Goal: Task Accomplishment & Management: Complete application form

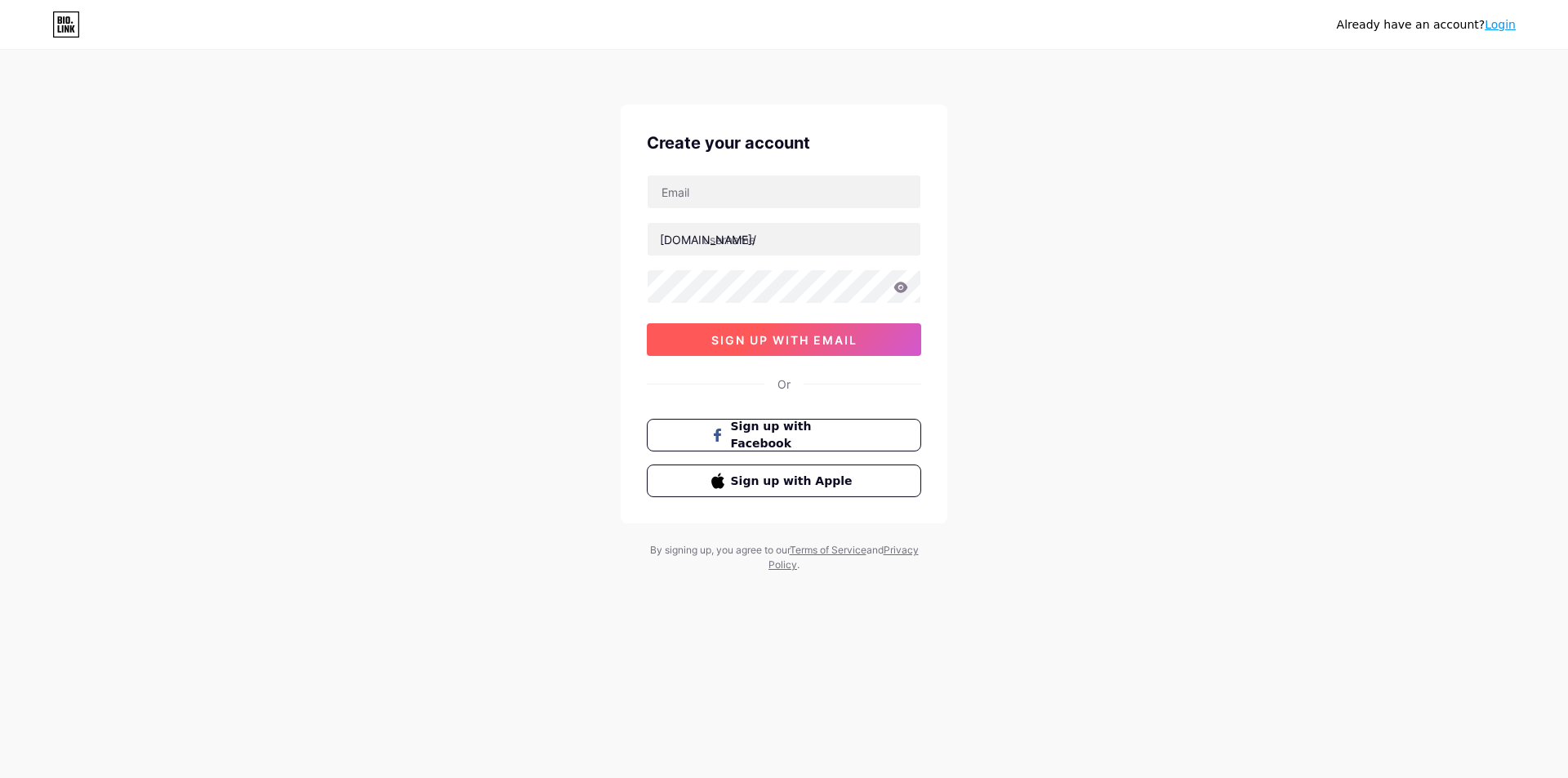
click at [816, 334] on span "sign up with email" at bounding box center [784, 340] width 146 height 14
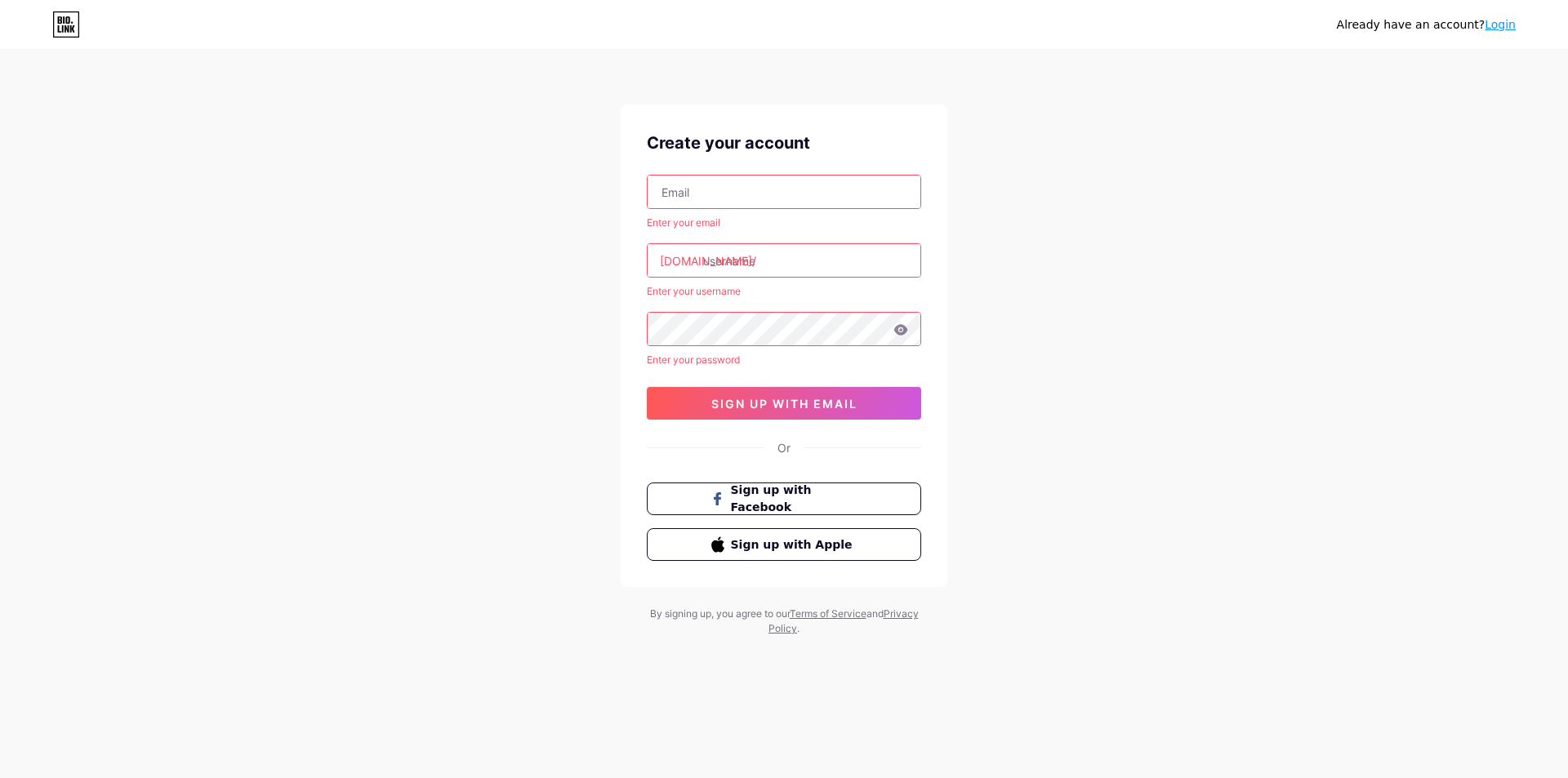
click at [765, 196] on input "text" at bounding box center [783, 192] width 273 height 32
type input "[EMAIL_ADDRESS][DOMAIN_NAME]"
click at [773, 256] on input "text" at bounding box center [783, 261] width 273 height 32
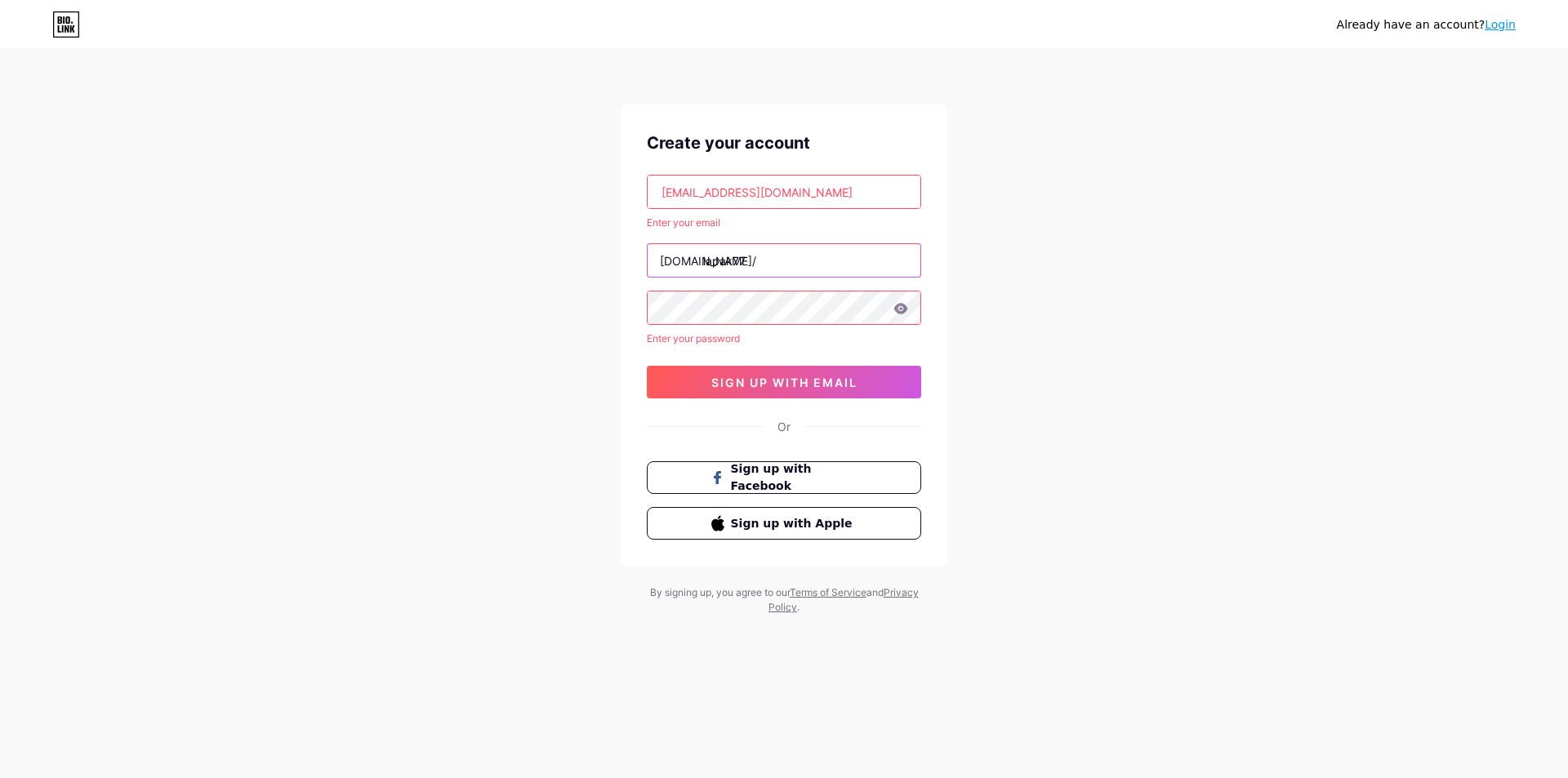
type input "lapak77"
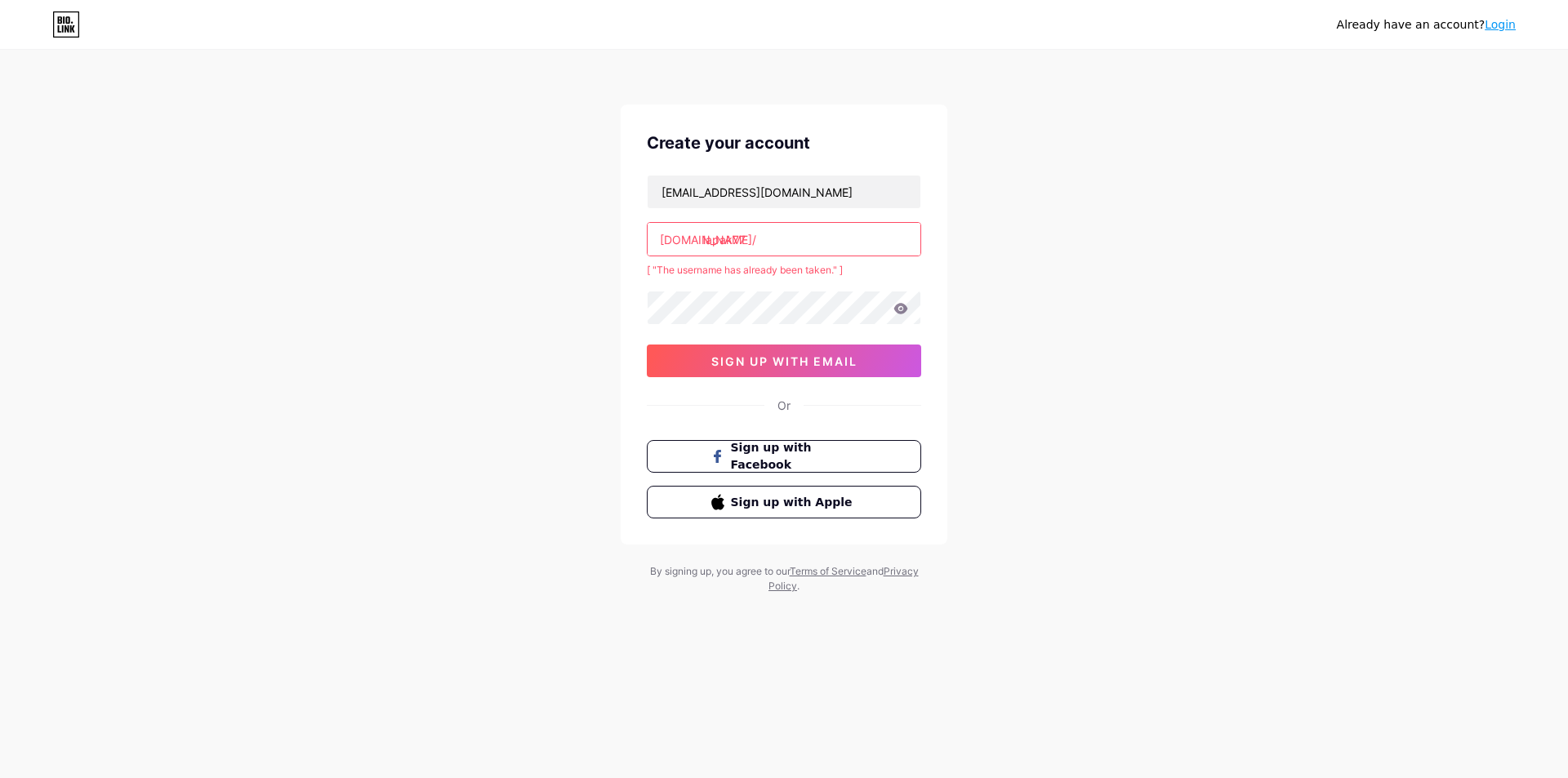
click at [767, 235] on input "lapak77" at bounding box center [783, 239] width 273 height 32
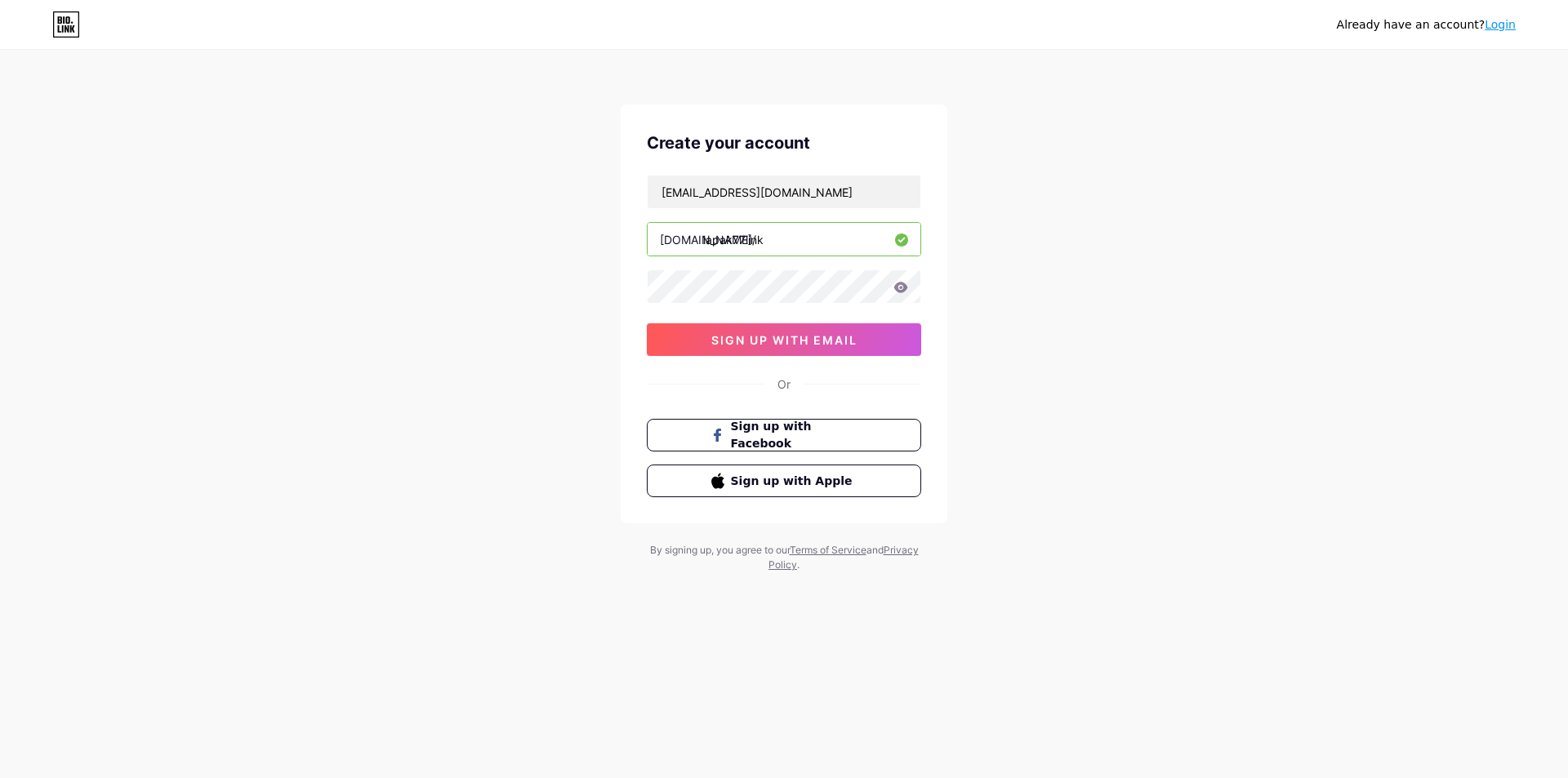
type input "lapak77link"
click at [583, 310] on div "Already have an account? Login Create your account [EMAIL_ADDRESS][DOMAIN_NAME]…" at bounding box center [784, 312] width 1568 height 625
click at [820, 335] on span "sign up with email" at bounding box center [784, 340] width 146 height 14
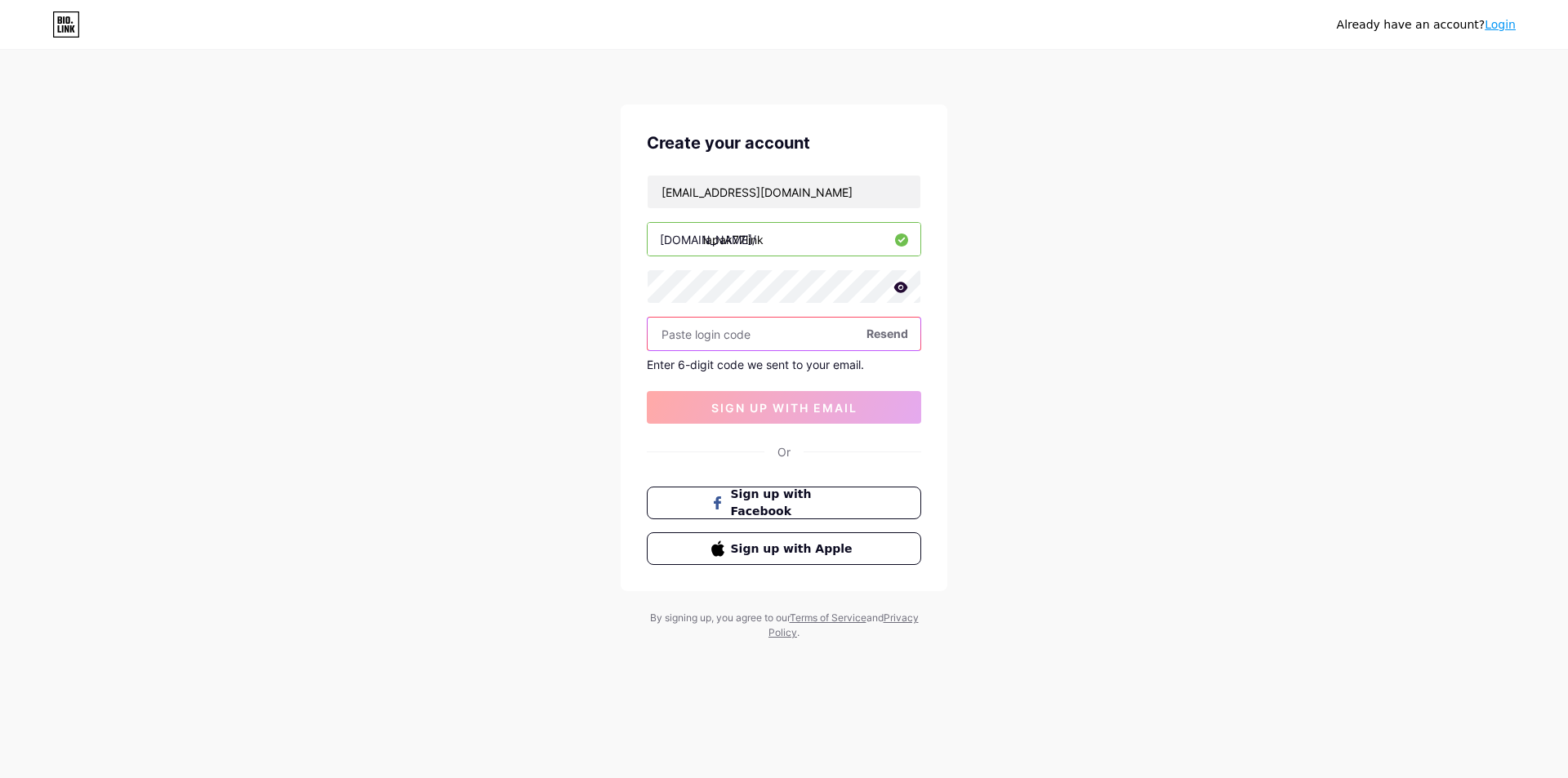
paste input "838784"
type input "838784"
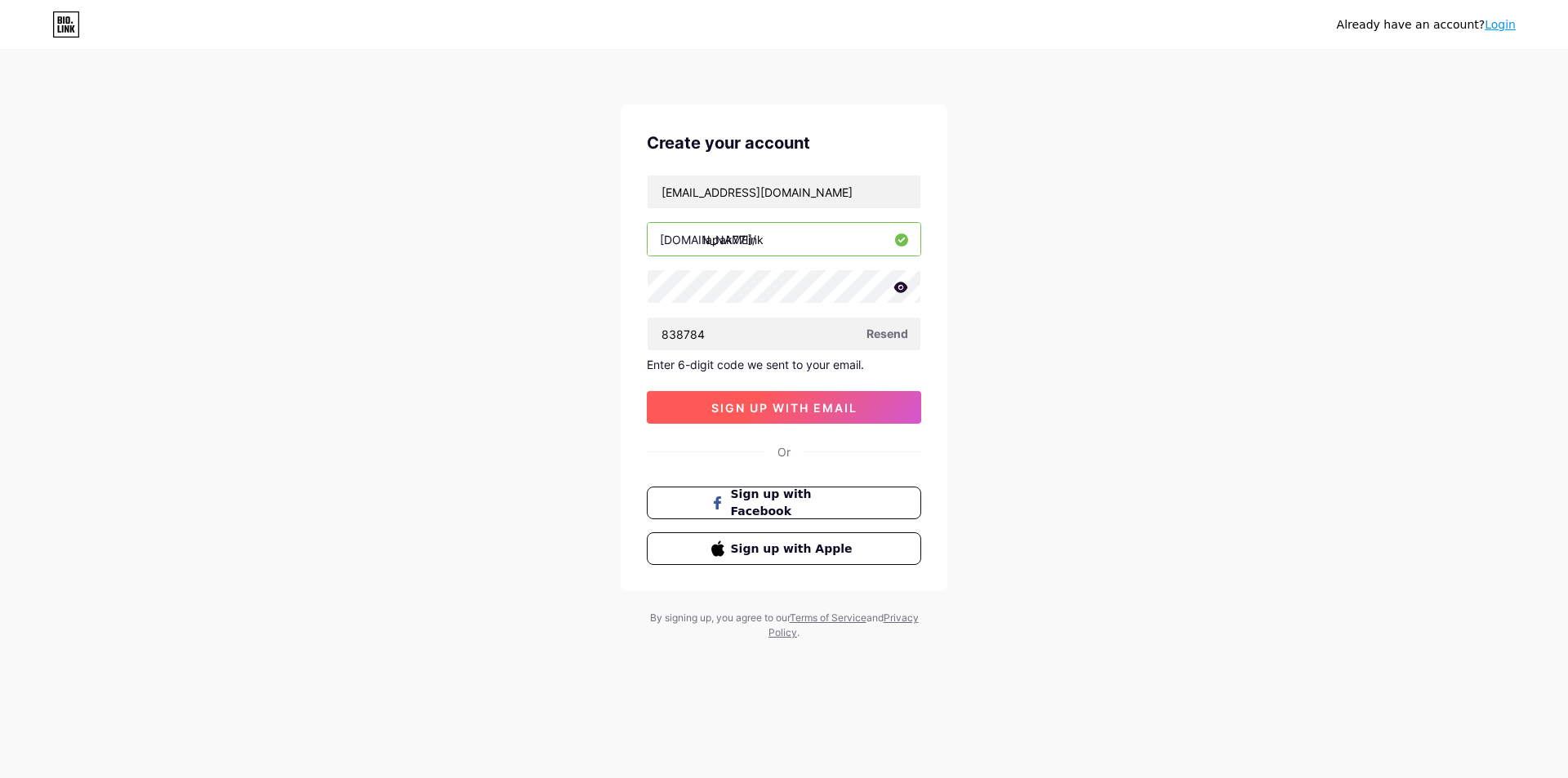
click at [754, 411] on span "sign up with email" at bounding box center [784, 407] width 146 height 14
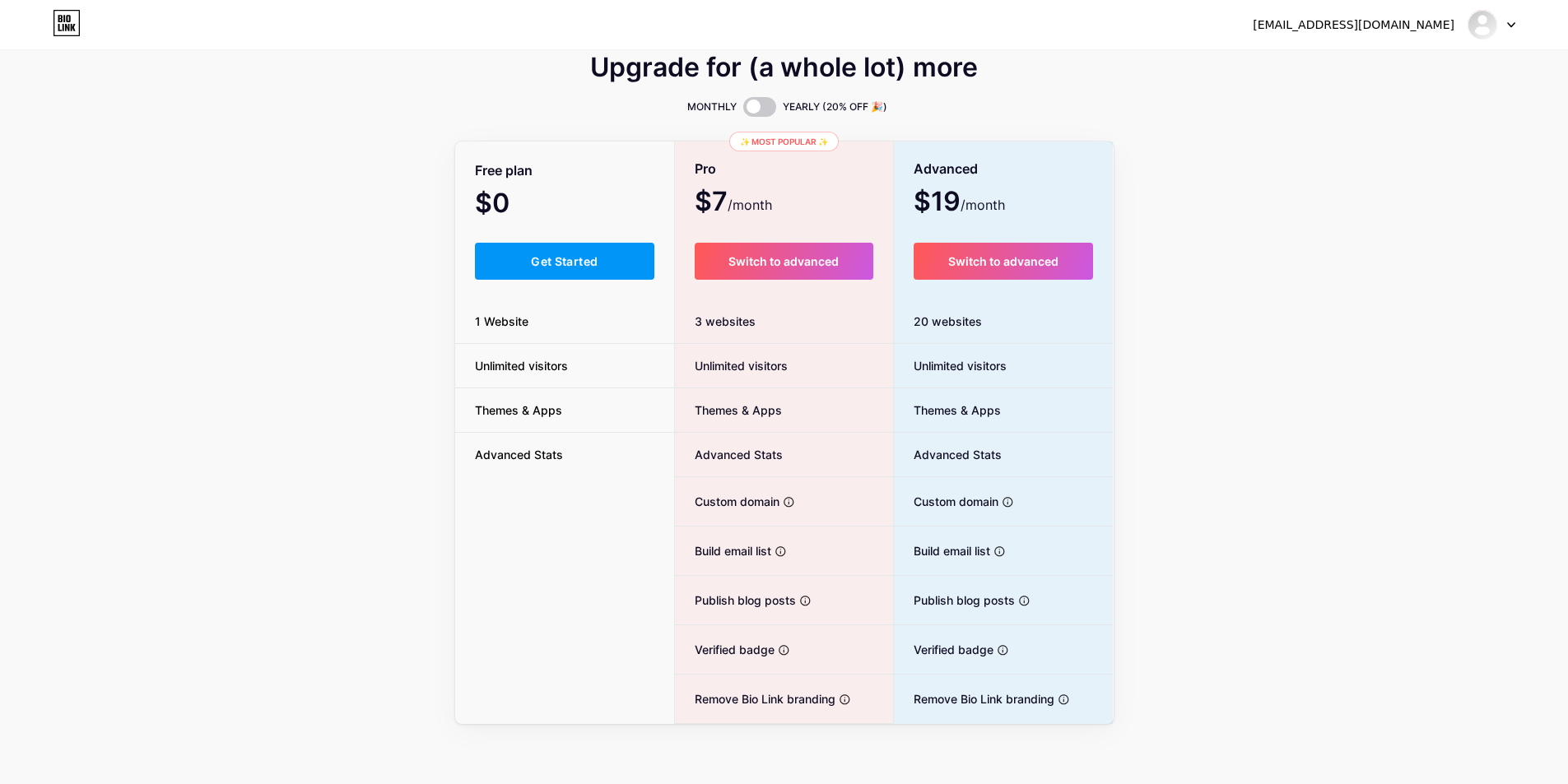
scroll to position [24, 0]
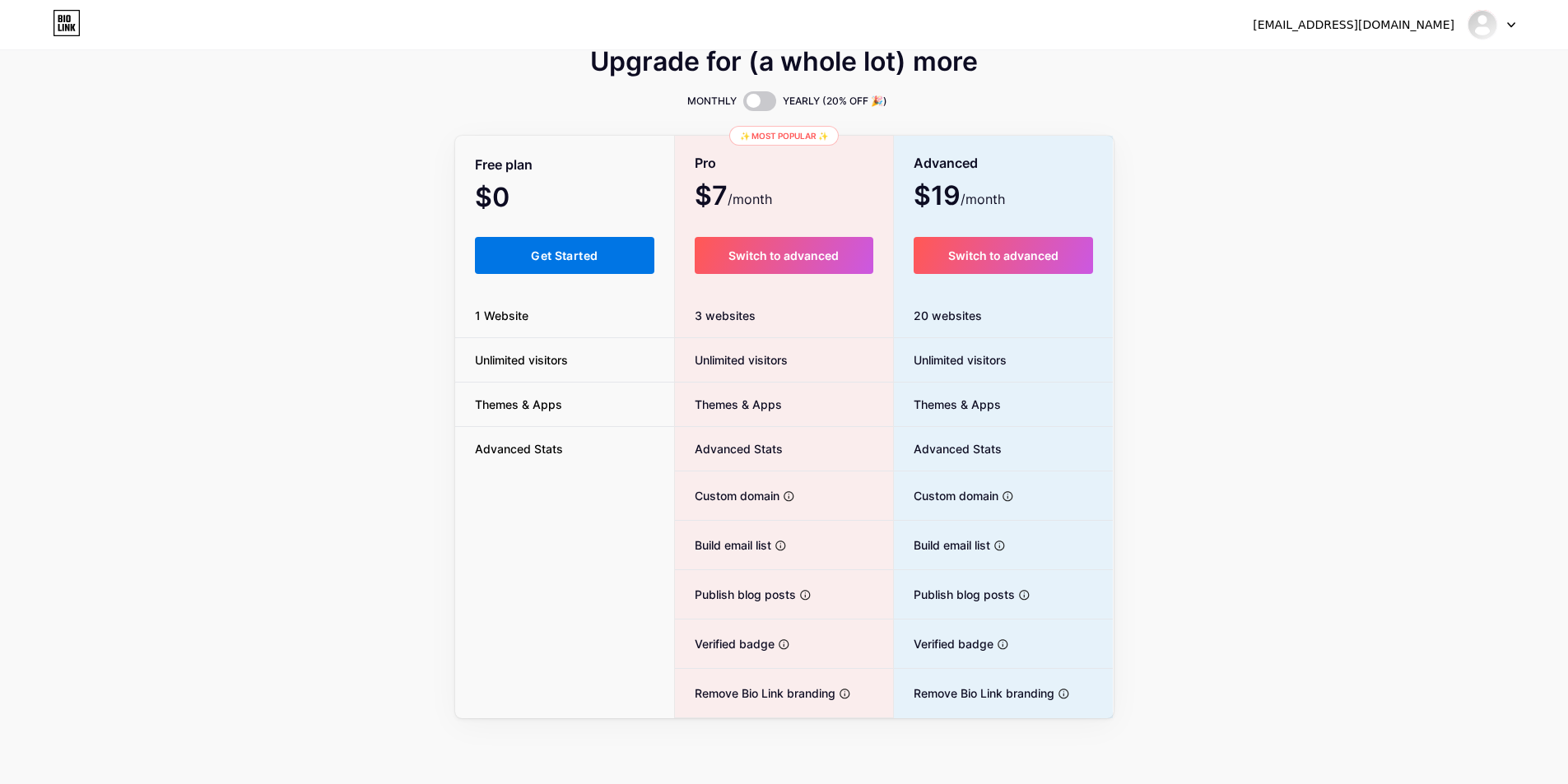
click at [580, 260] on span "Get Started" at bounding box center [563, 255] width 66 height 14
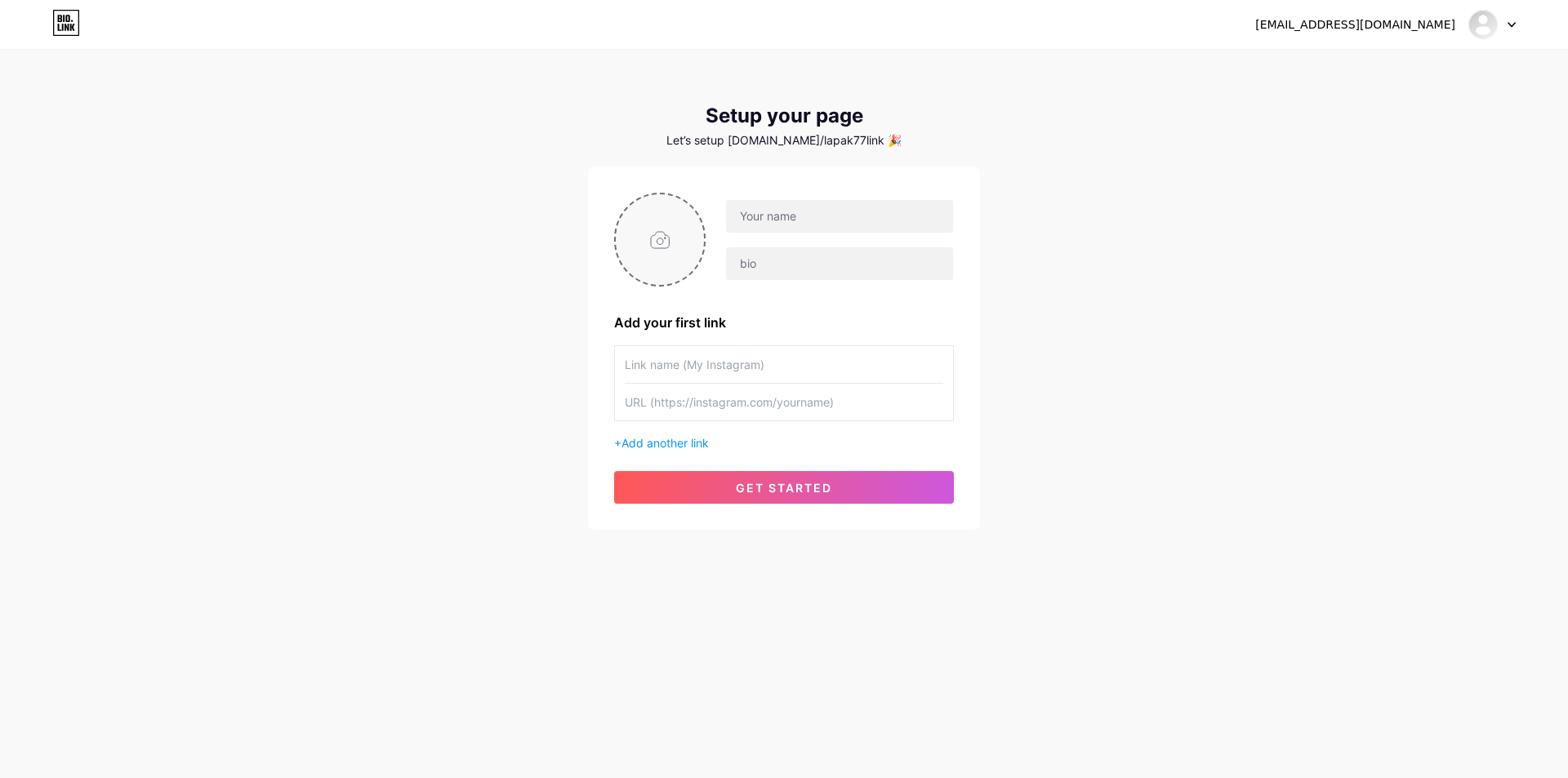
click at [667, 246] on input "file" at bounding box center [660, 240] width 88 height 91
type input "C:\fakepath\bisa untuk favicon app.png"
click at [762, 396] on input "text" at bounding box center [783, 402] width 318 height 37
paste input "[URL][DOMAIN_NAME]"
type input "[URL][DOMAIN_NAME]"
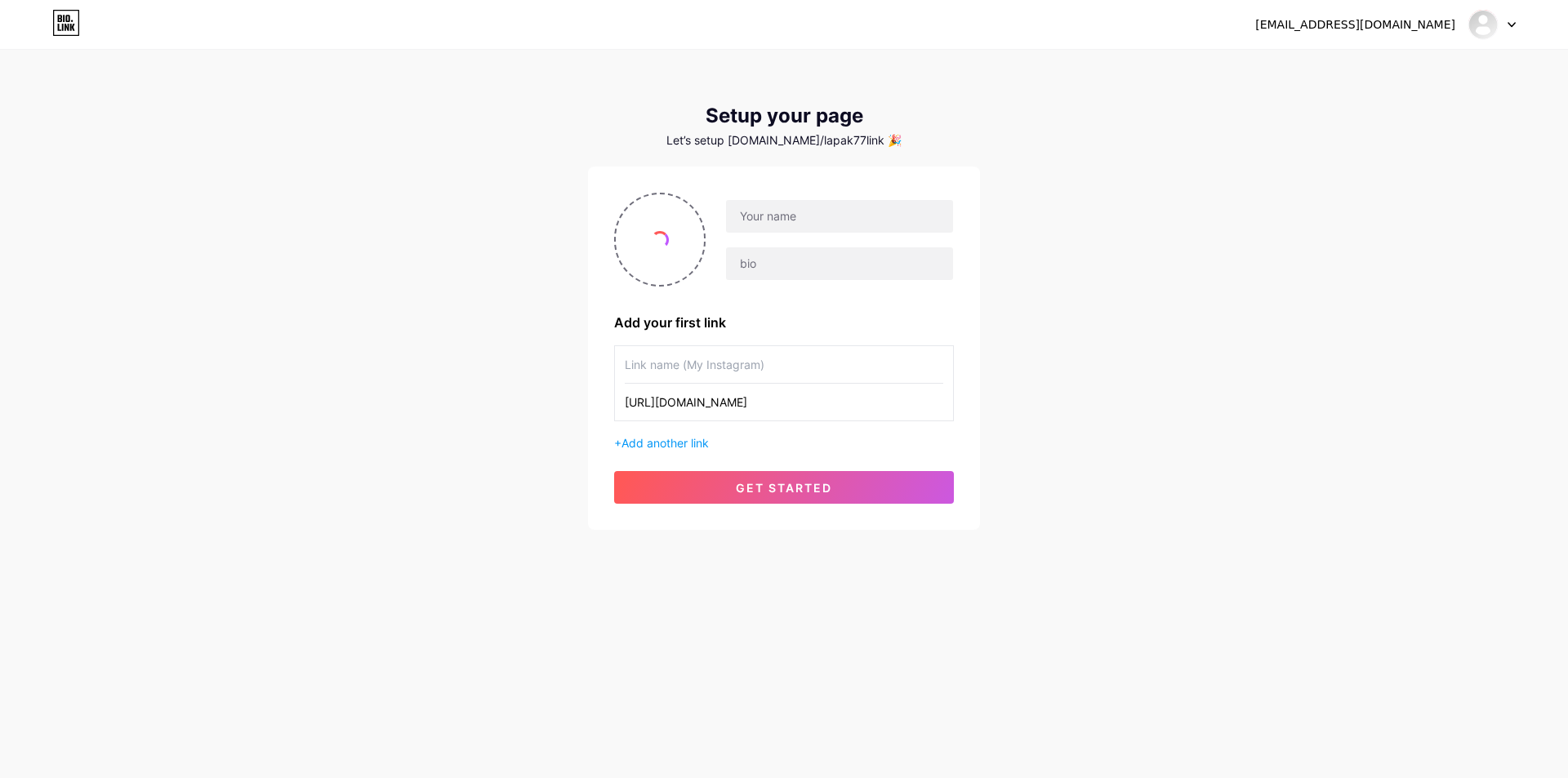
click at [778, 361] on input "text" at bounding box center [783, 364] width 318 height 37
type input "Link Lapak Resmi Asia Punya"
click at [793, 216] on input "text" at bounding box center [839, 216] width 227 height 32
type input "LAPAK77"
click at [769, 265] on input "text" at bounding box center [839, 264] width 227 height 32
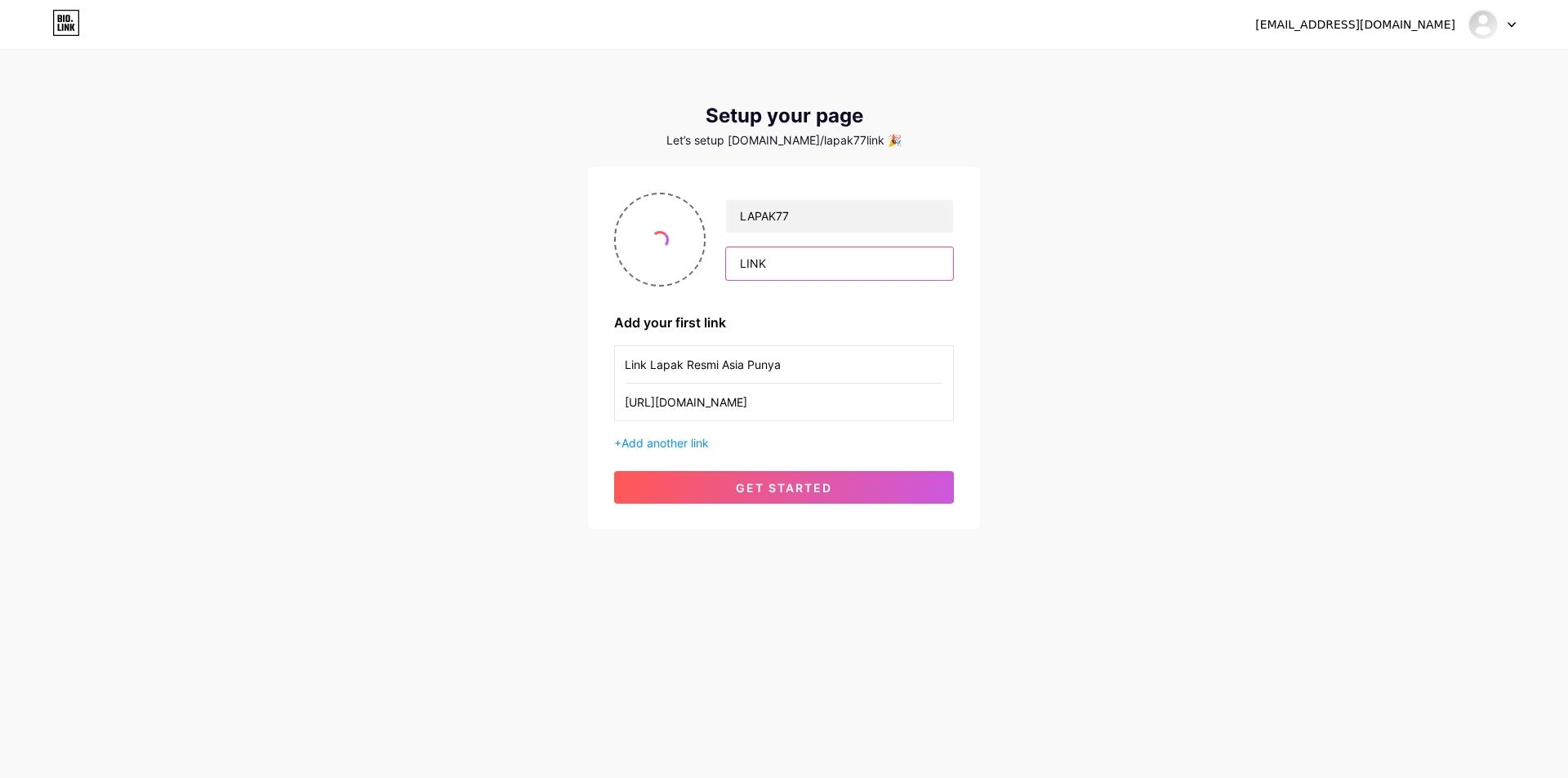
type input "LINK"
click at [1159, 325] on div "[EMAIL_ADDRESS][DOMAIN_NAME] Dashboard Logout Setup your page Let’s setup [DOMA…" at bounding box center [784, 291] width 1568 height 582
click at [785, 493] on span "get started" at bounding box center [783, 488] width 96 height 14
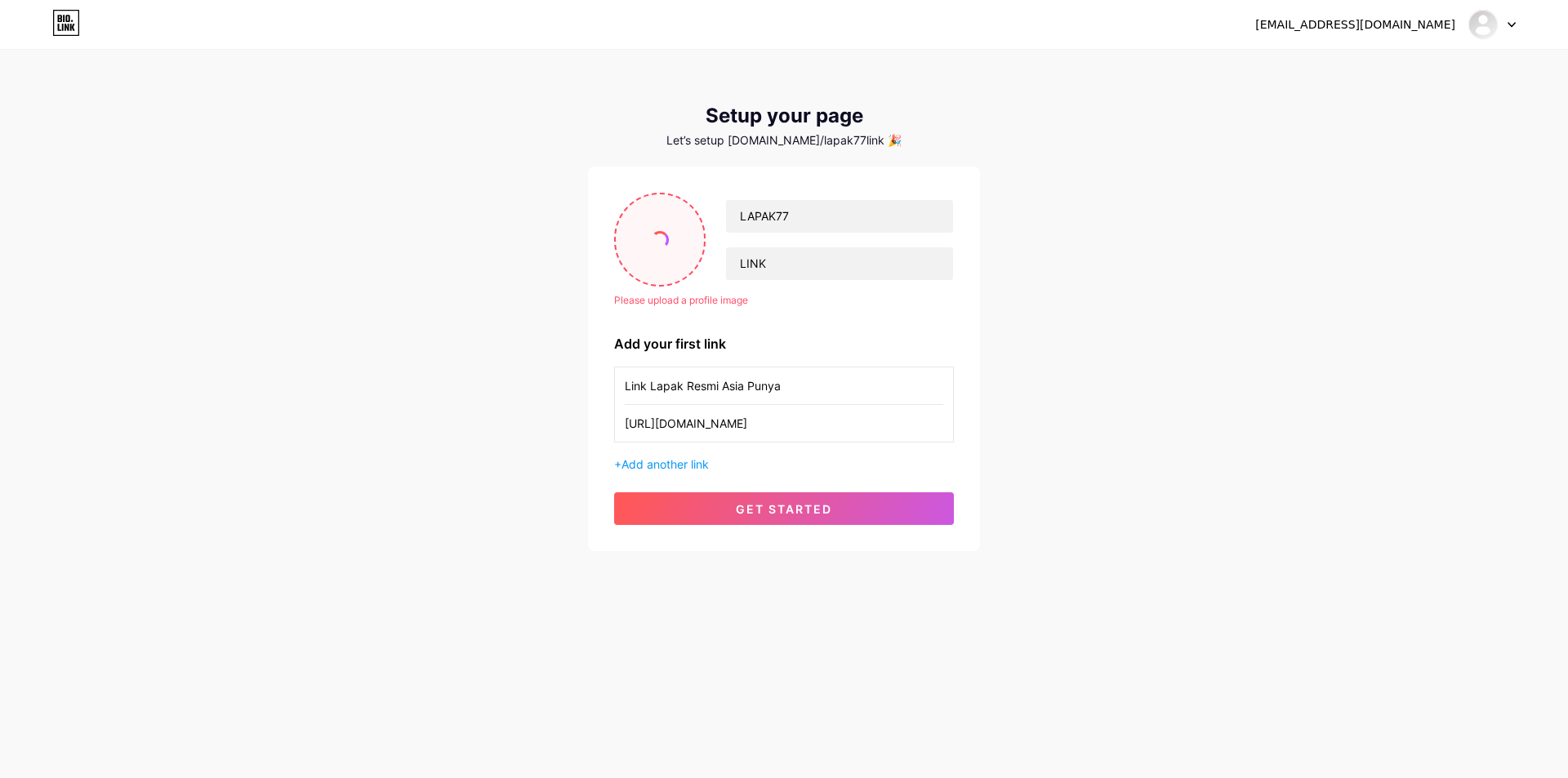
click at [675, 232] on input "file" at bounding box center [660, 240] width 88 height 91
type input "C:\fakepath\slot.jpg"
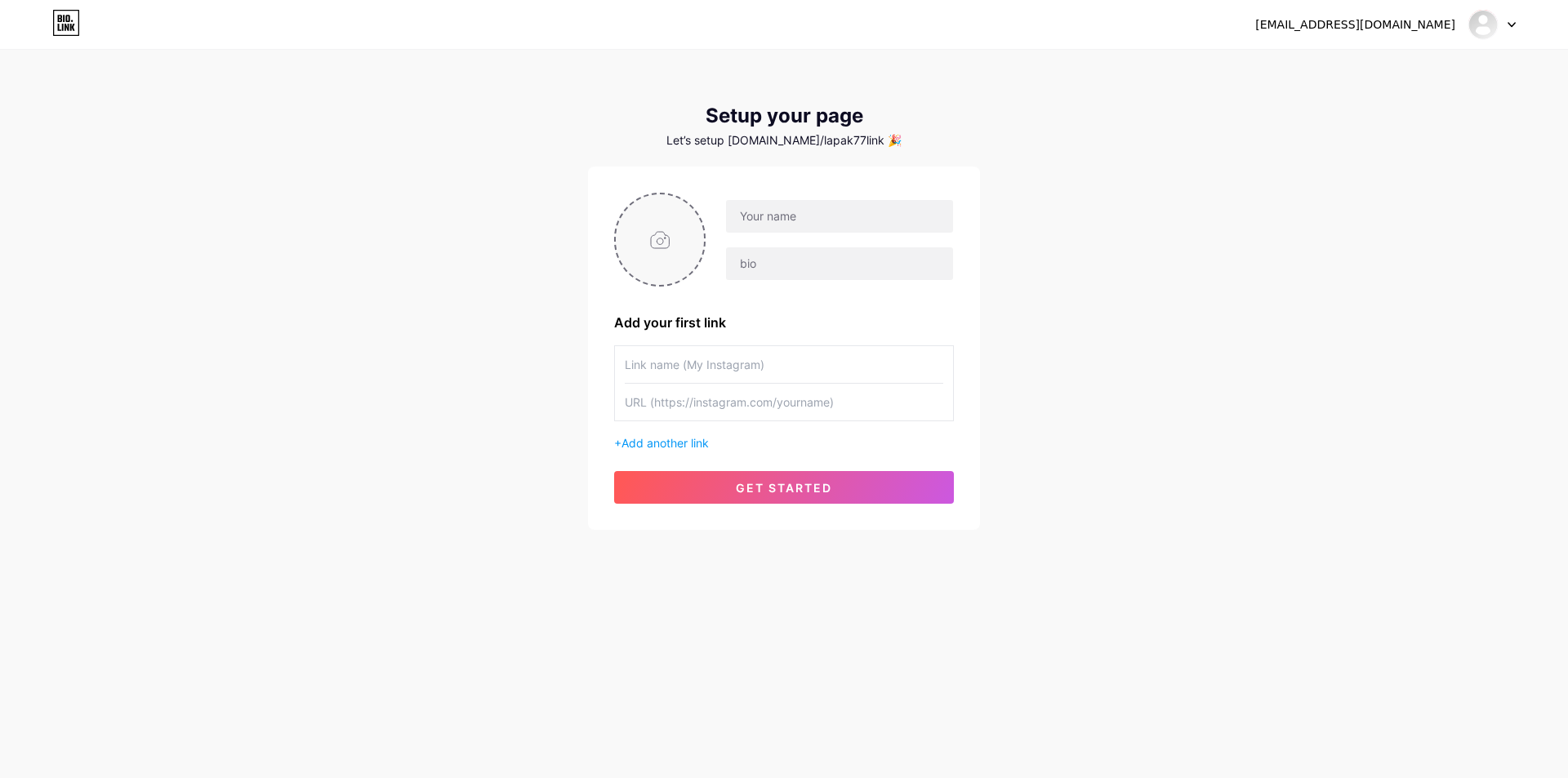
click at [695, 241] on input "file" at bounding box center [660, 240] width 88 height 91
type input "C:\fakepath\favicon-lapak-77.webp"
click at [733, 408] on input "text" at bounding box center [783, 402] width 318 height 37
paste input "[URL][DOMAIN_NAME]"
type input "[URL][DOMAIN_NAME]"
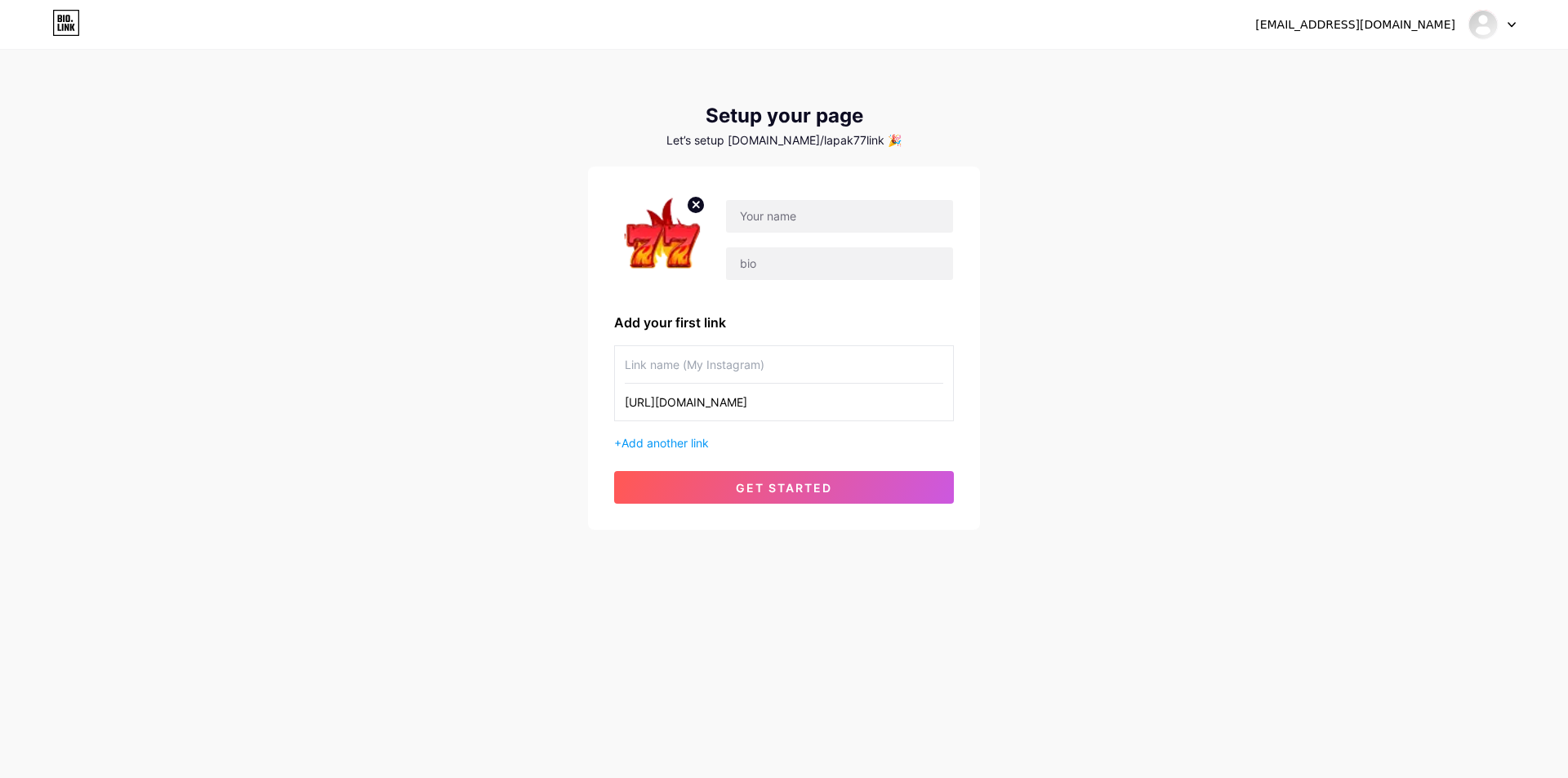
click at [734, 365] on input "text" at bounding box center [783, 364] width 318 height 37
type input "LAPAK77"
click at [833, 208] on input "text" at bounding box center [839, 216] width 227 height 32
type input "LAPAK77"
type input "LINK"
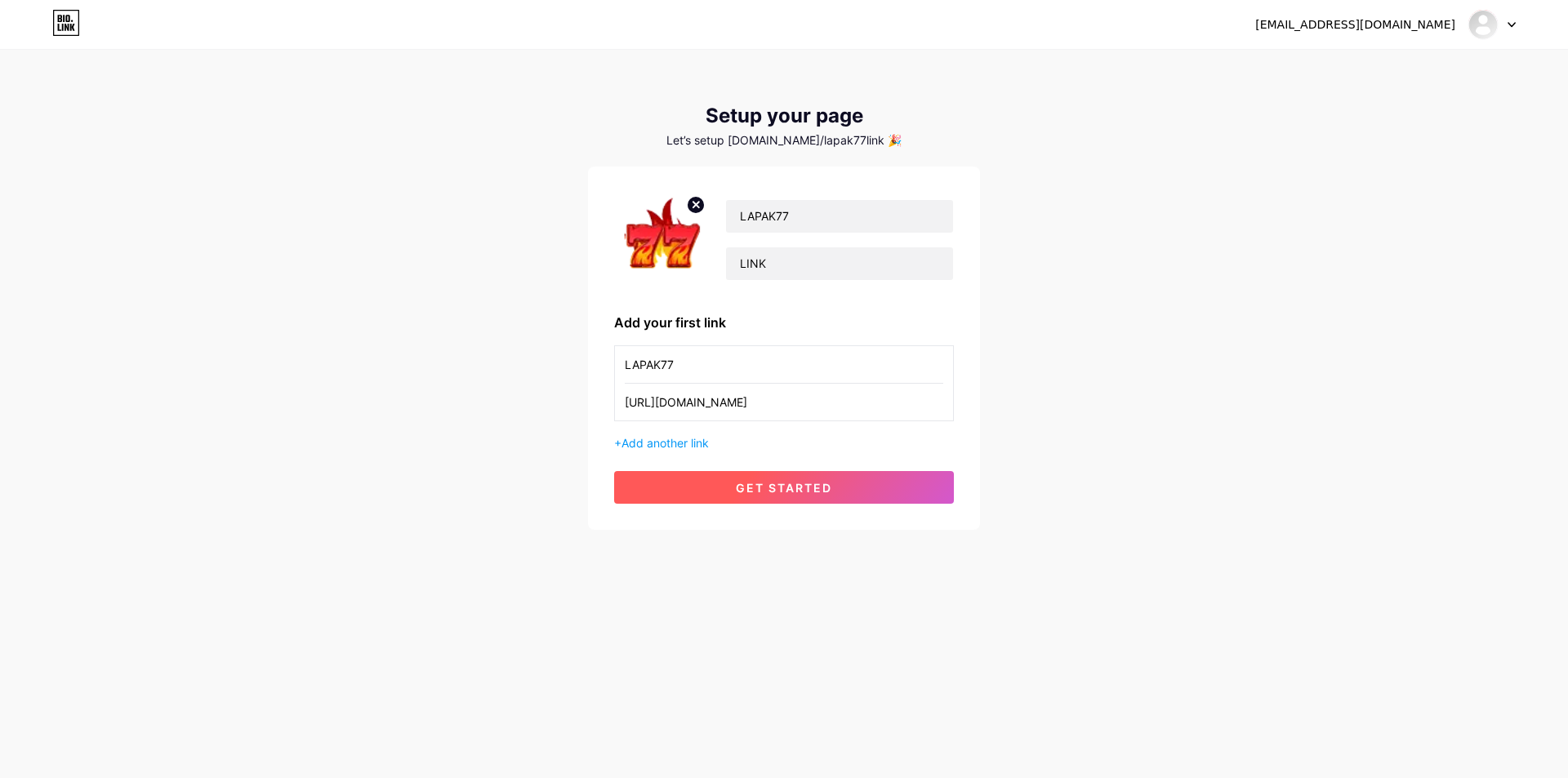
click at [804, 484] on span "get started" at bounding box center [783, 488] width 96 height 14
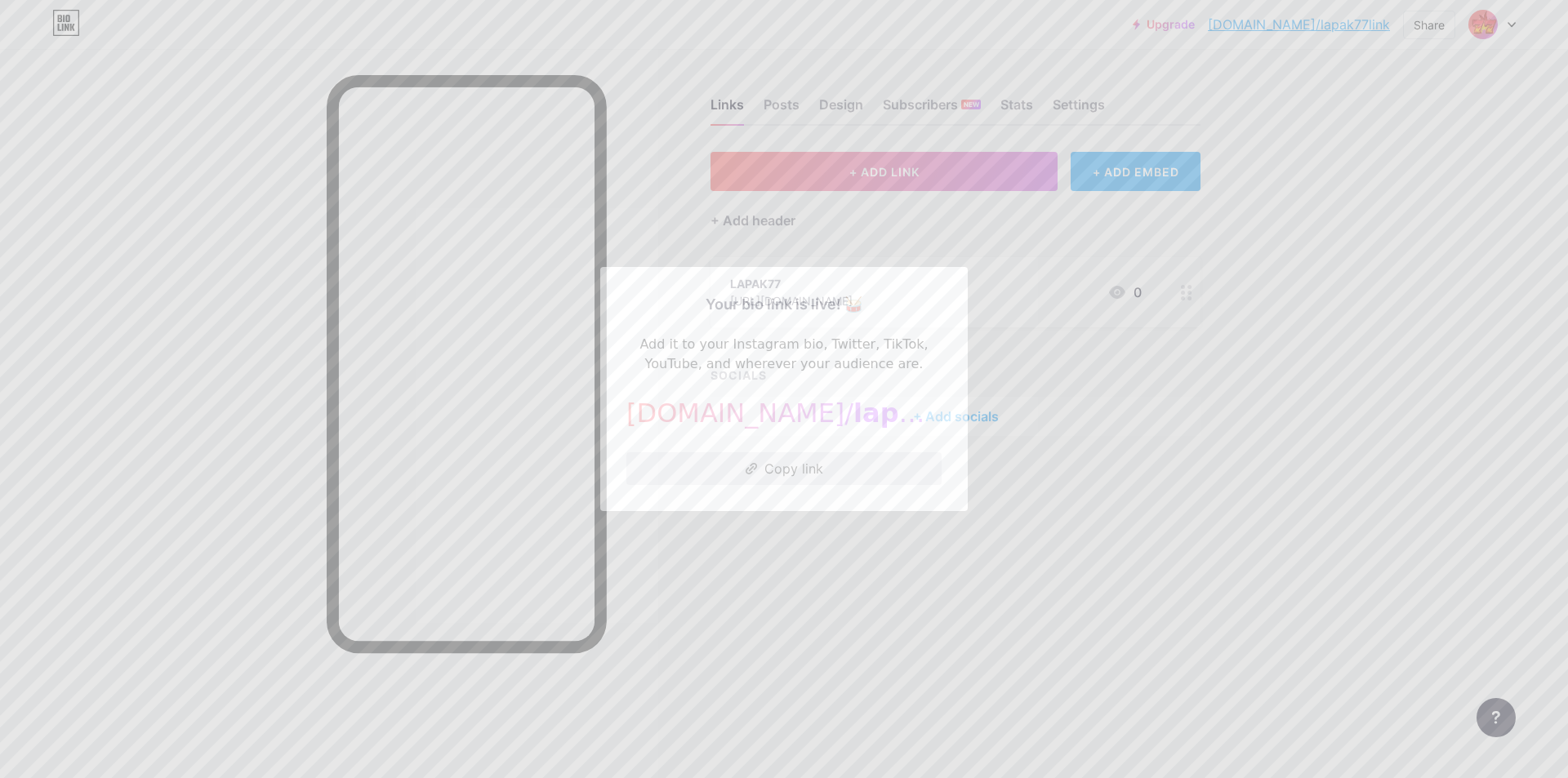
click at [808, 469] on button "Copy link" at bounding box center [784, 469] width 315 height 32
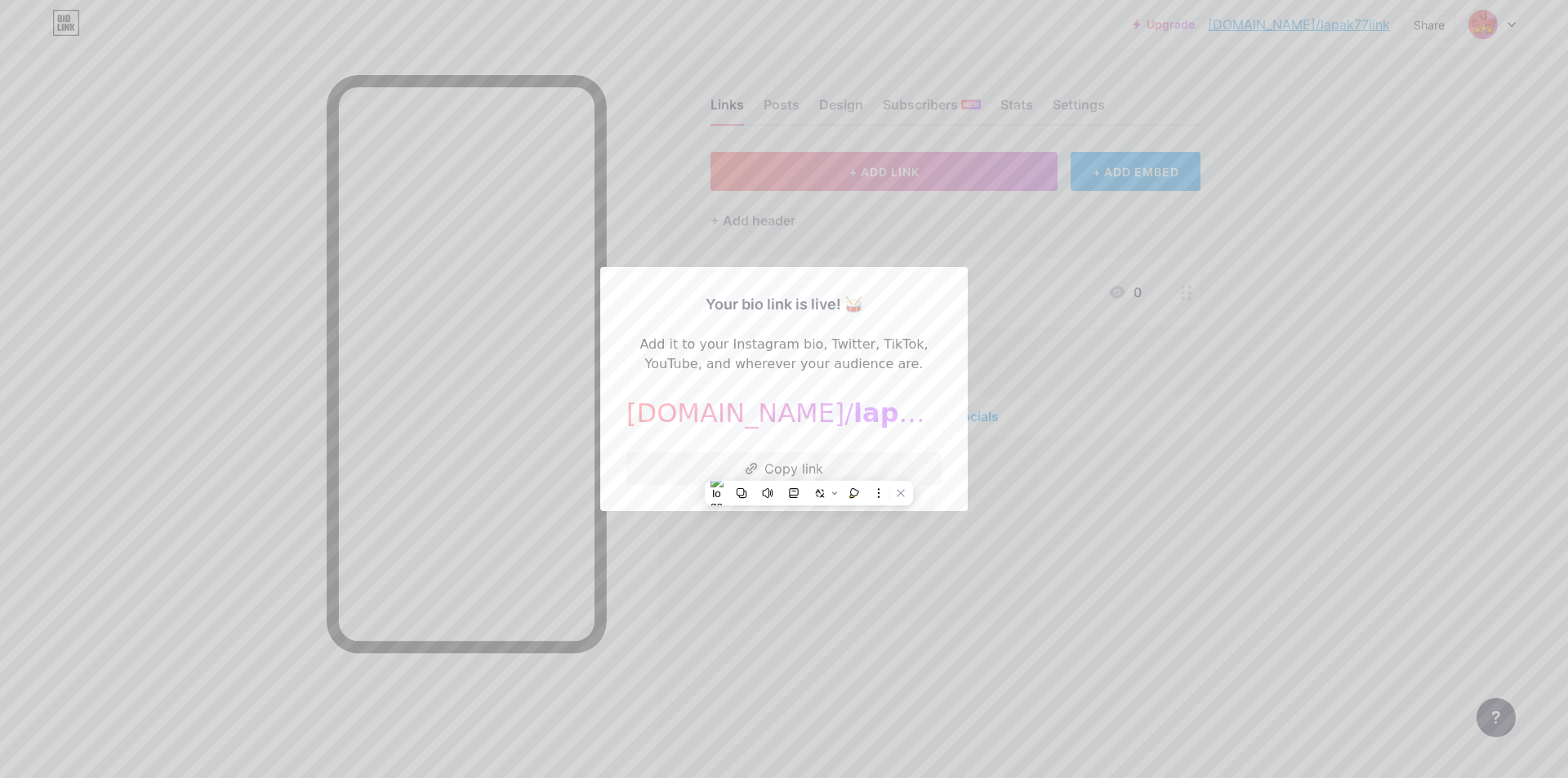
click at [623, 226] on div at bounding box center [784, 389] width 1568 height 778
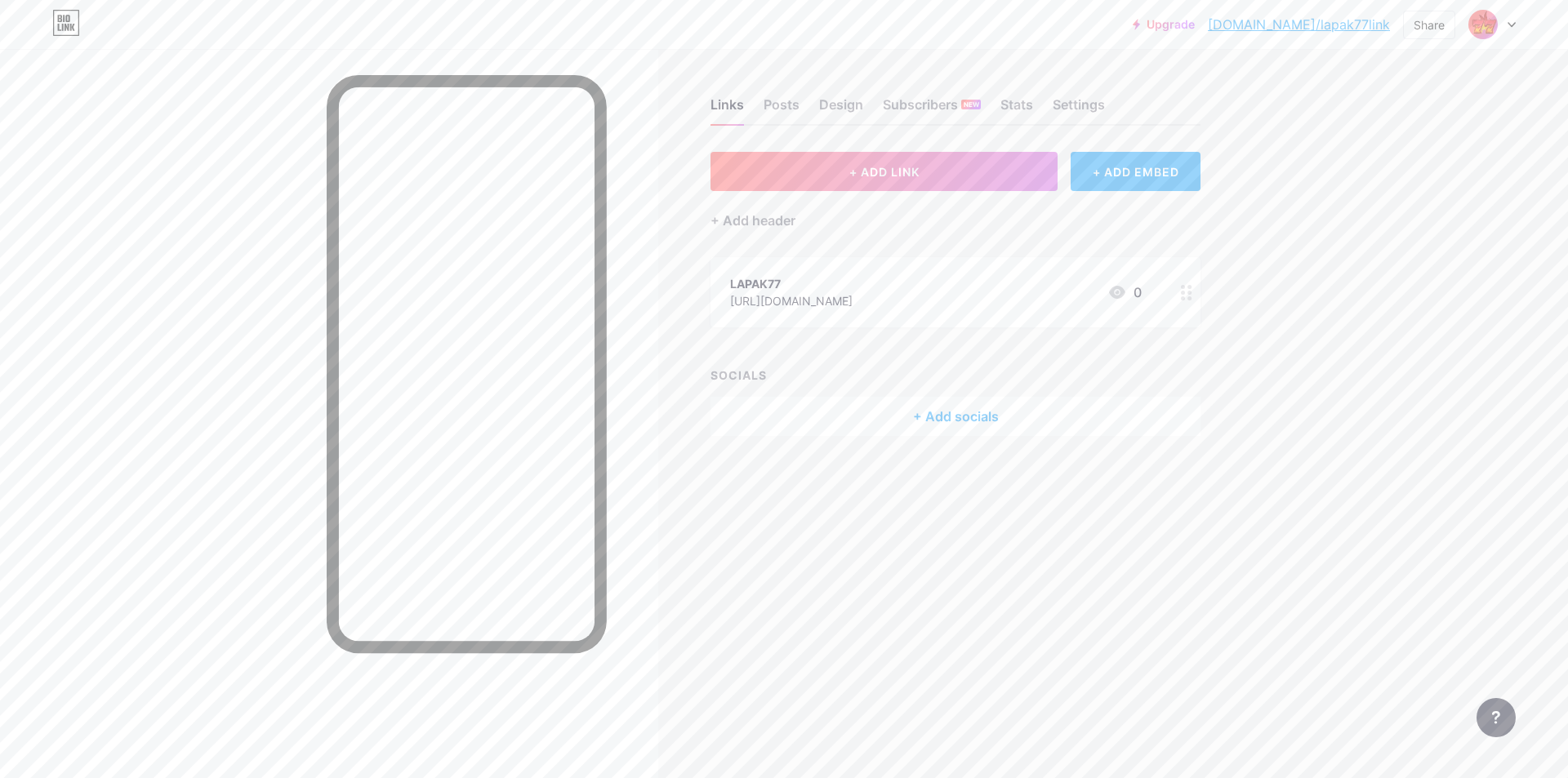
drag, startPoint x: 803, startPoint y: 282, endPoint x: 784, endPoint y: 279, distance: 19.2
click at [784, 279] on div "LAPAK77" at bounding box center [791, 283] width 123 height 17
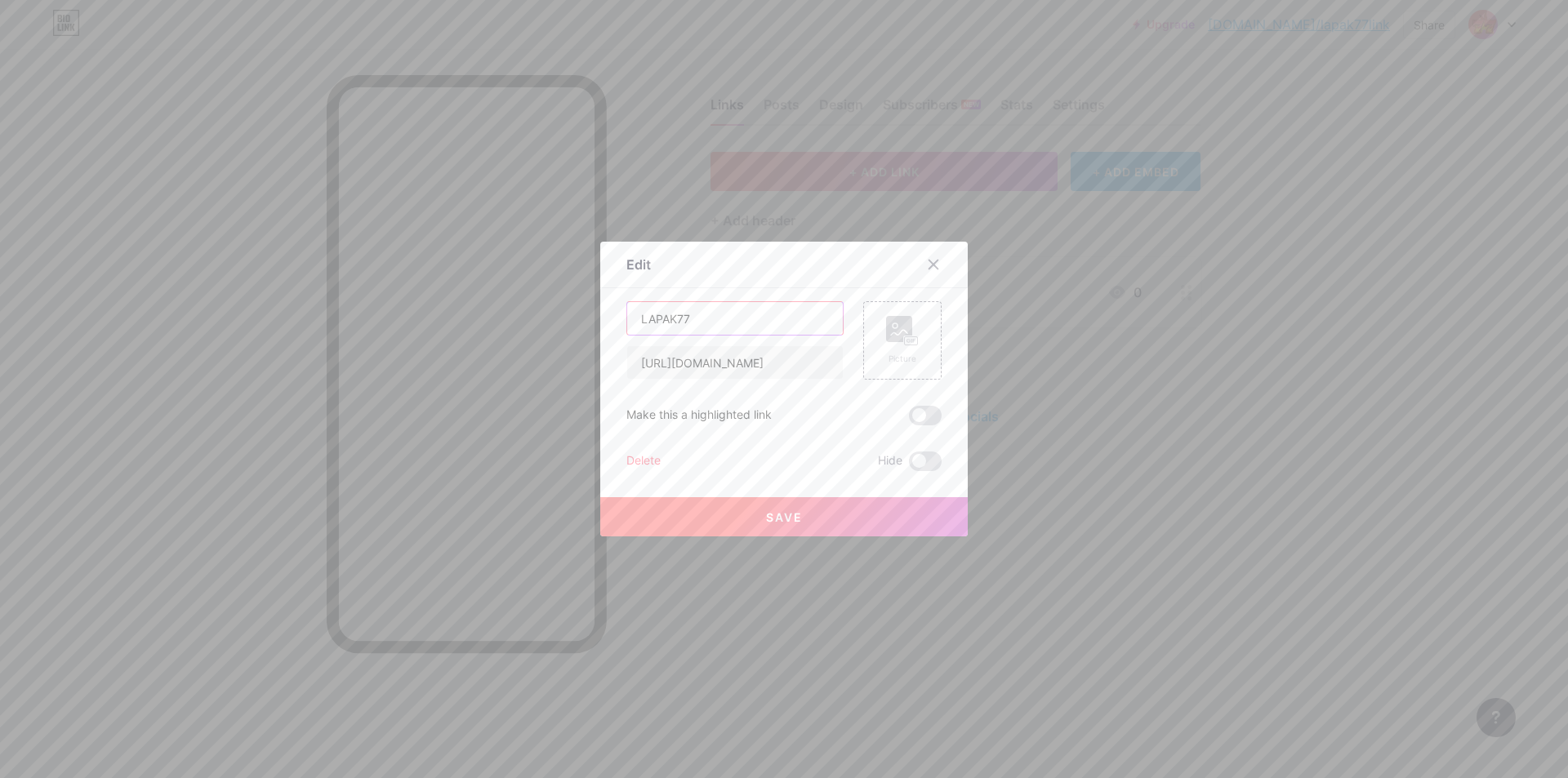
click at [748, 314] on input "LAPAK77" at bounding box center [734, 318] width 215 height 32
type input "LINK RESMI LAPAK77"
click at [795, 506] on button "Save" at bounding box center [784, 517] width 368 height 39
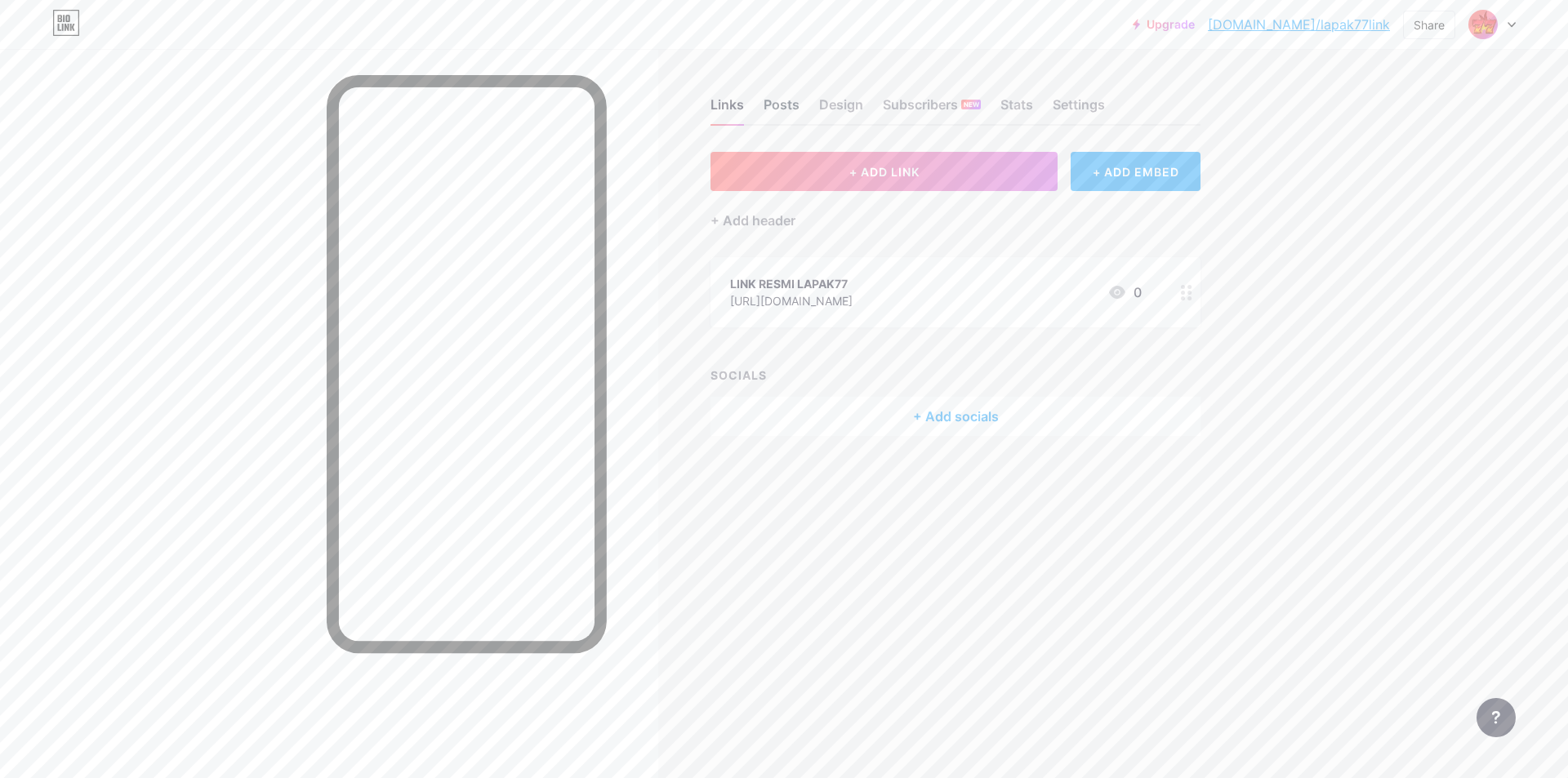
click at [777, 103] on div "Posts" at bounding box center [781, 109] width 36 height 30
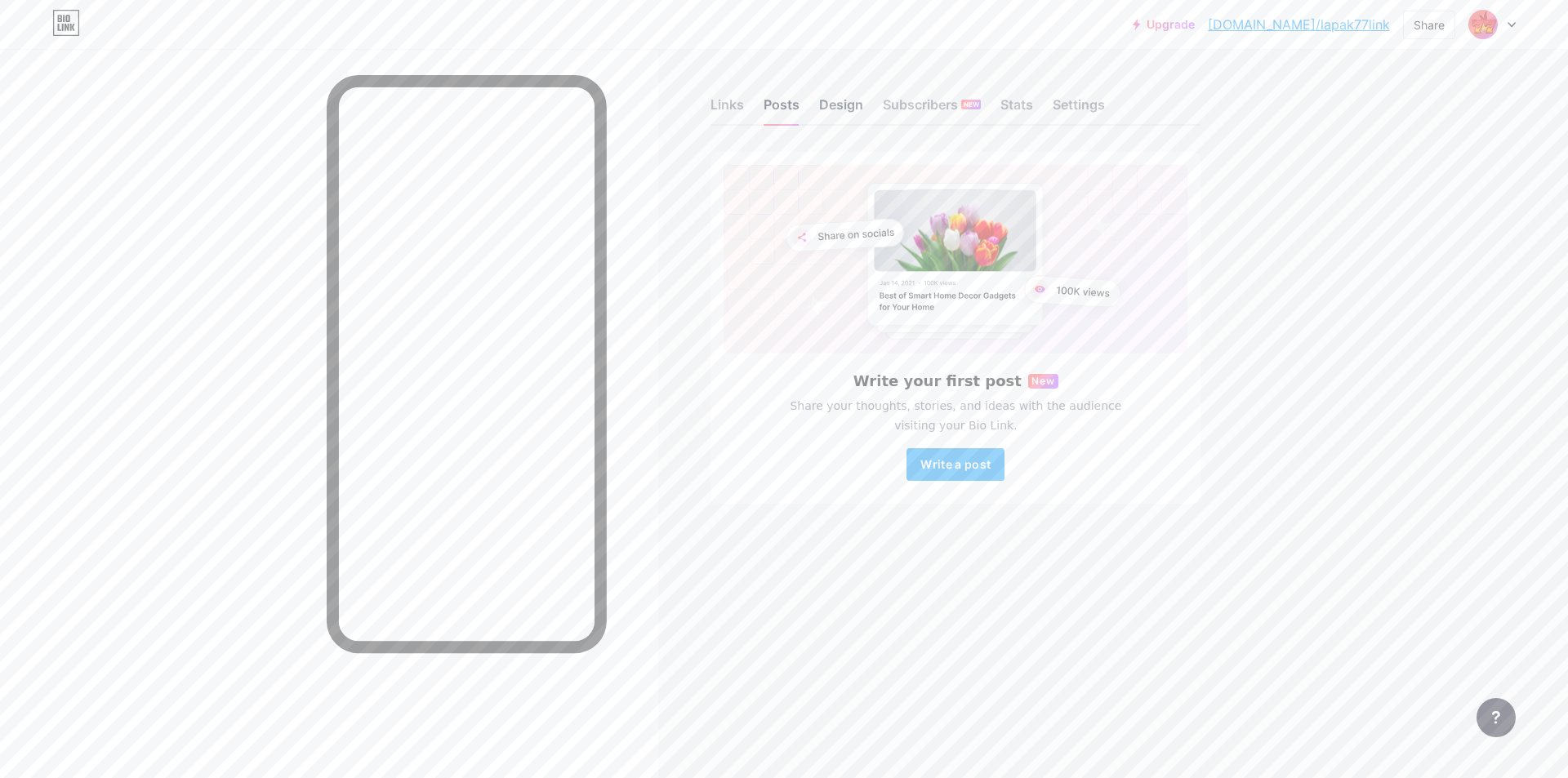
click at [829, 105] on div "Design" at bounding box center [841, 109] width 44 height 30
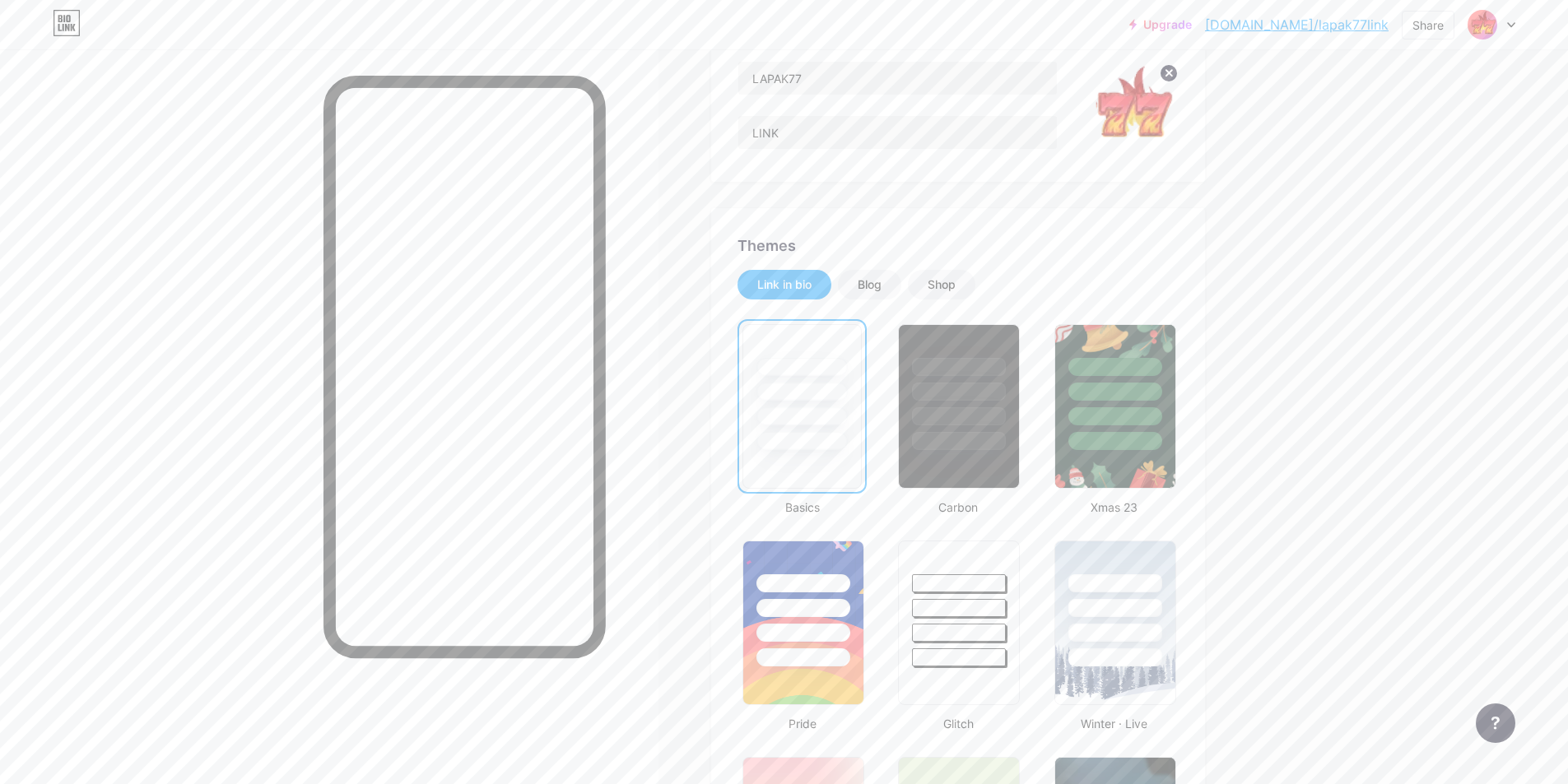
scroll to position [164, 0]
click at [978, 412] on div at bounding box center [959, 419] width 96 height 19
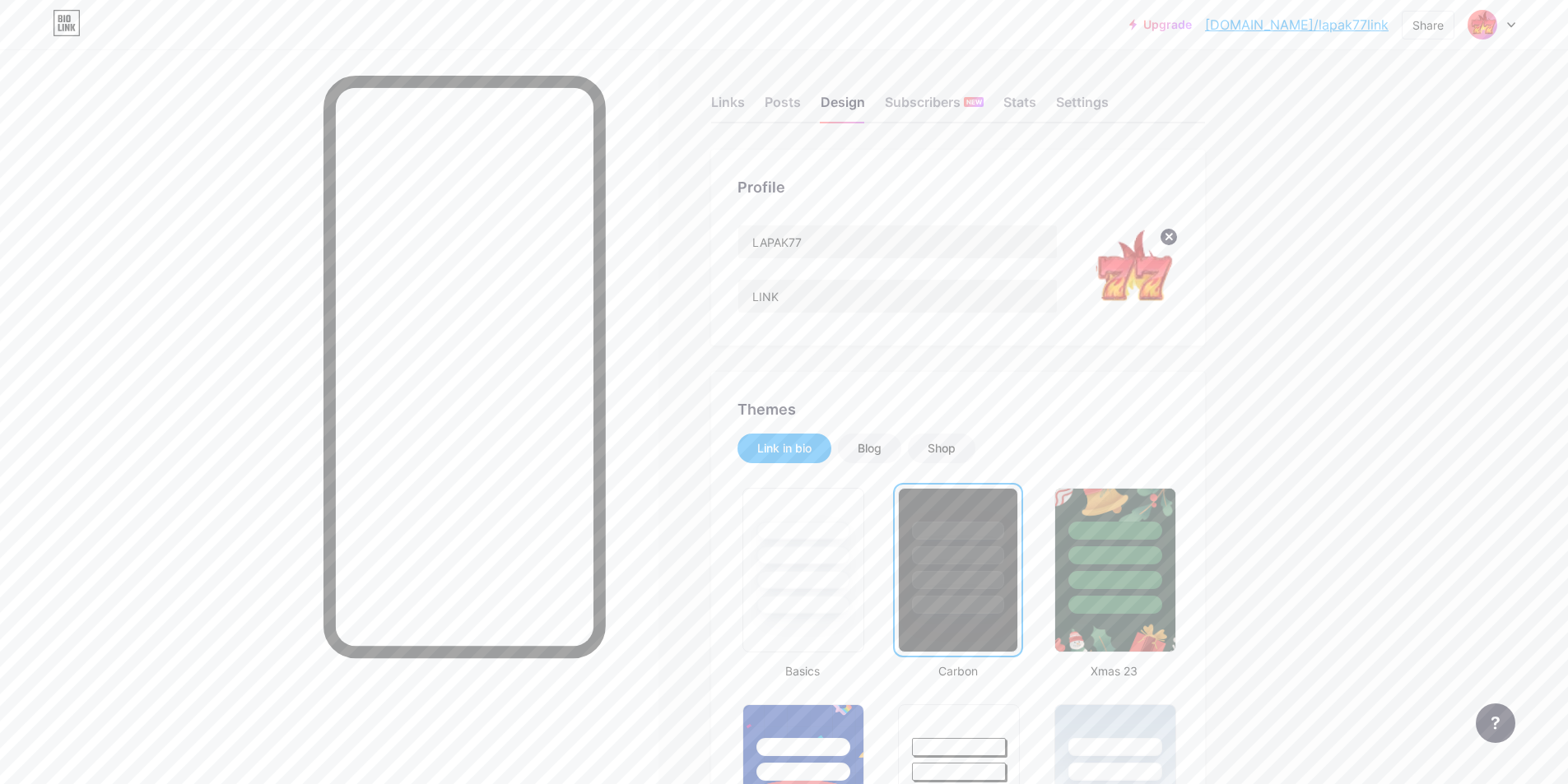
scroll to position [0, 0]
click at [868, 452] on div "Blog" at bounding box center [869, 452] width 24 height 16
